Goal: Check status: Check status

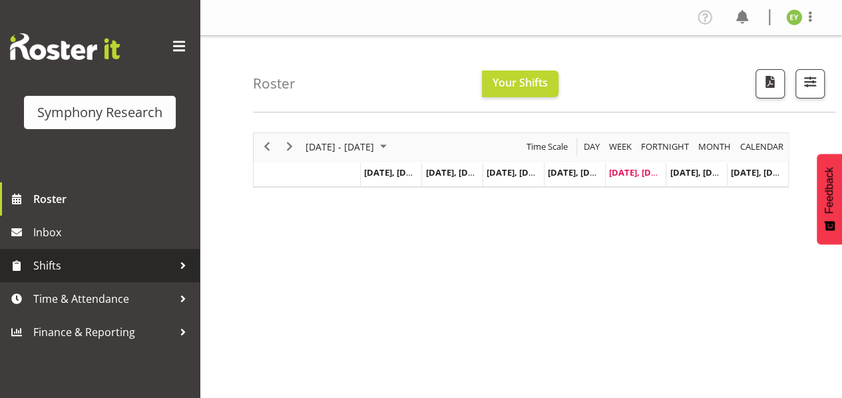
click at [160, 273] on span "Shifts" at bounding box center [103, 265] width 140 height 20
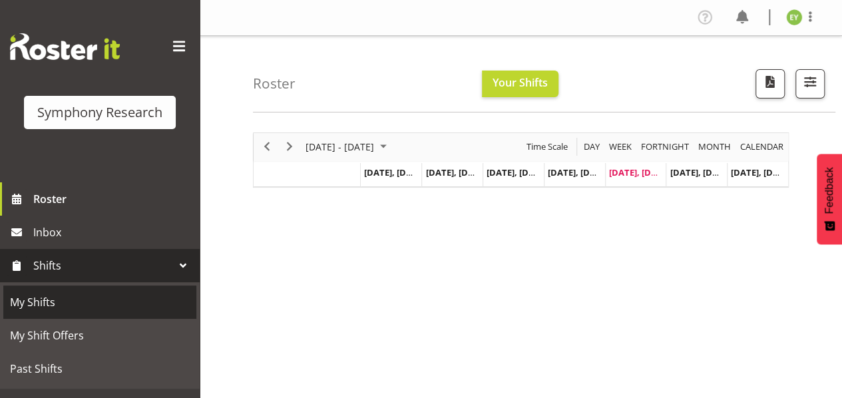
click at [154, 297] on span "My Shifts" at bounding box center [100, 302] width 180 height 20
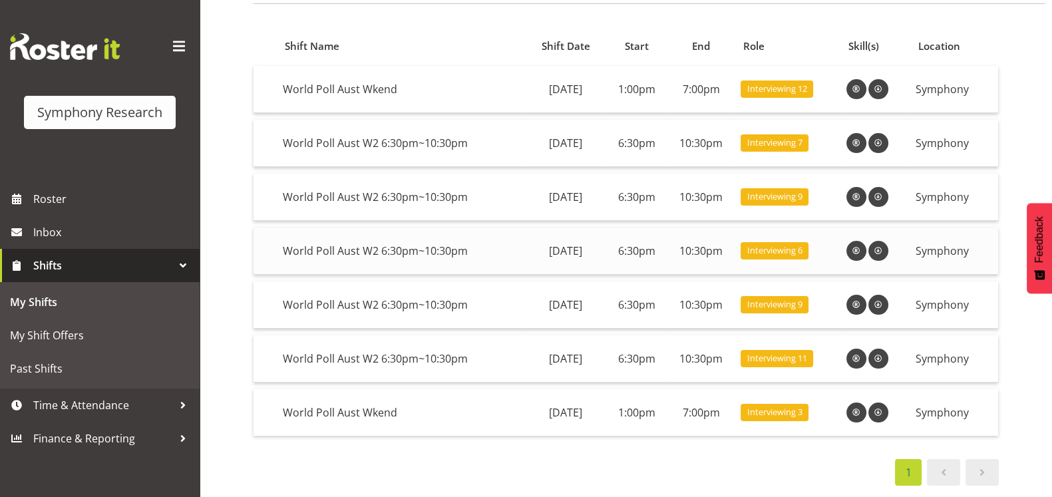
scroll to position [106, 0]
